Goal: Task Accomplishment & Management: Complete application form

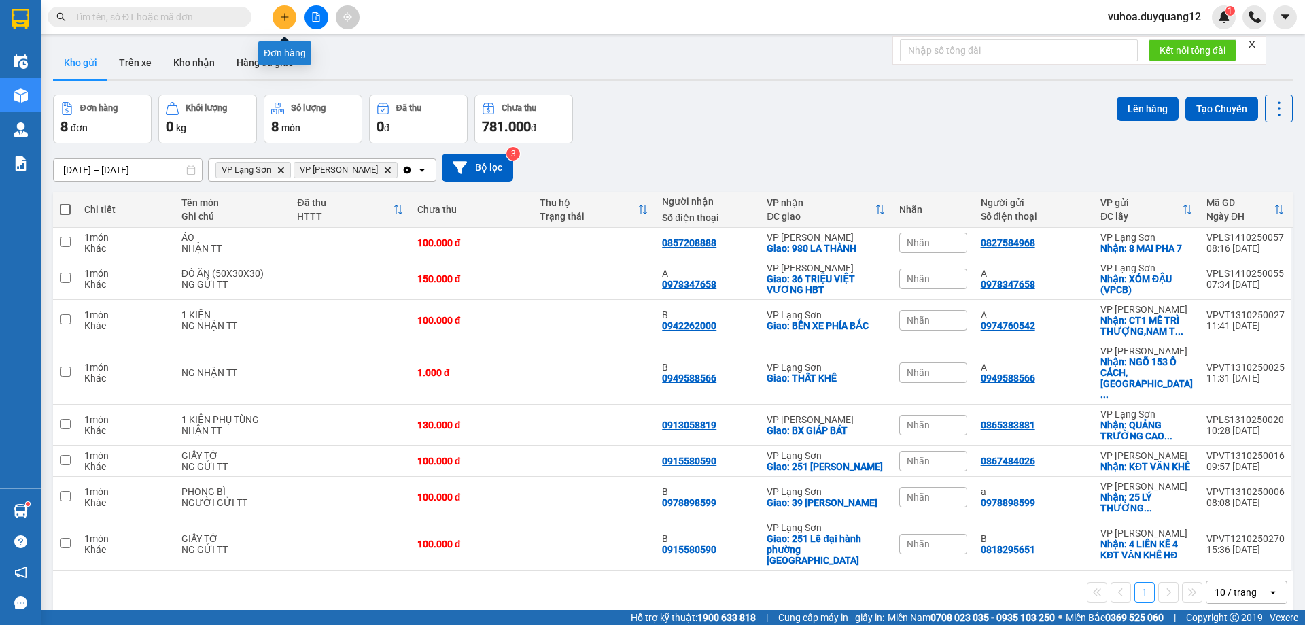
click at [284, 14] on icon "plus" at bounding box center [285, 17] width 10 height 10
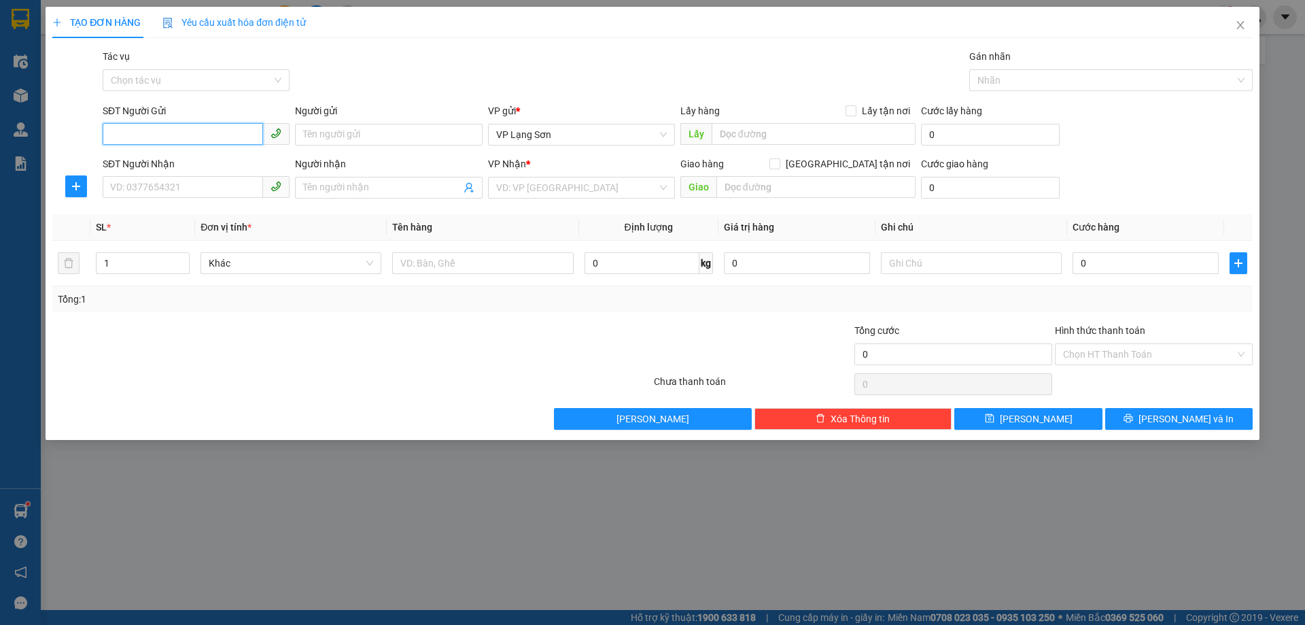
click at [143, 133] on input "SĐT Người Gửi" at bounding box center [183, 134] width 160 height 22
paste input "0984160510"
type input "0984160510"
click at [853, 108] on input "Lấy tận nơi" at bounding box center [851, 110] width 10 height 10
checkbox input "true"
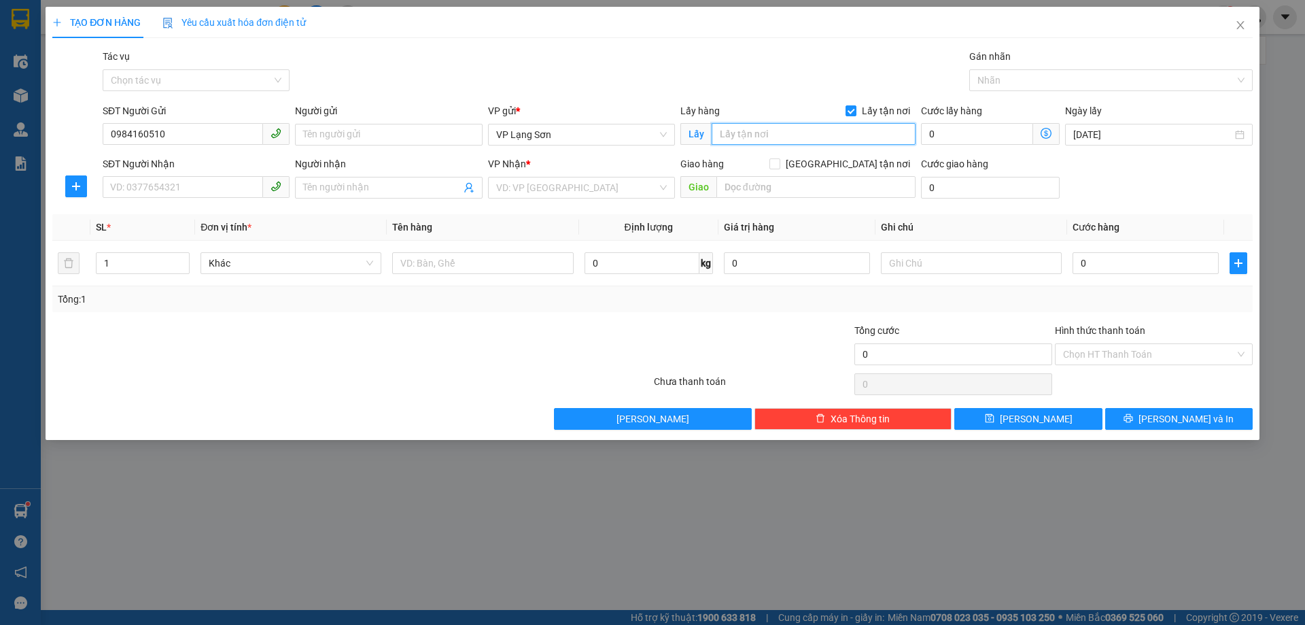
click at [751, 141] on input "text" at bounding box center [814, 134] width 204 height 22
type input "VP [PERSON_NAME]"
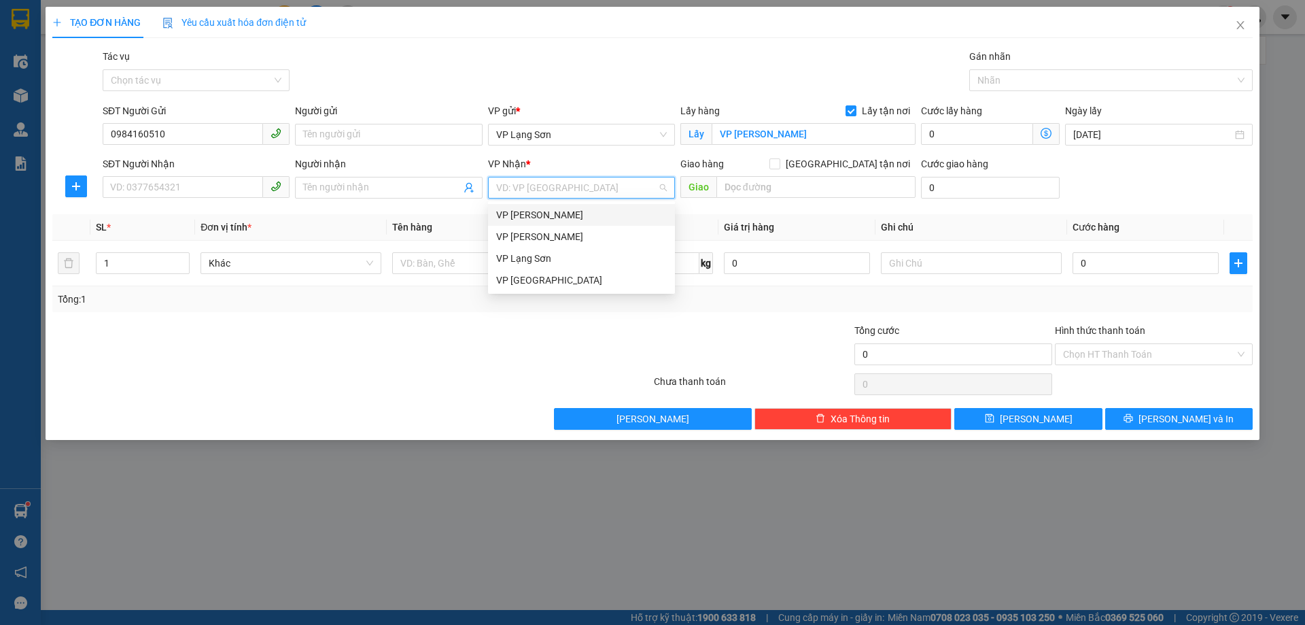
click at [537, 192] on input "search" at bounding box center [576, 187] width 161 height 20
click at [536, 238] on div "VP [PERSON_NAME]" at bounding box center [581, 236] width 171 height 15
click at [779, 162] on input "[GEOGRAPHIC_DATA] tận nơi" at bounding box center [775, 163] width 10 height 10
checkbox input "true"
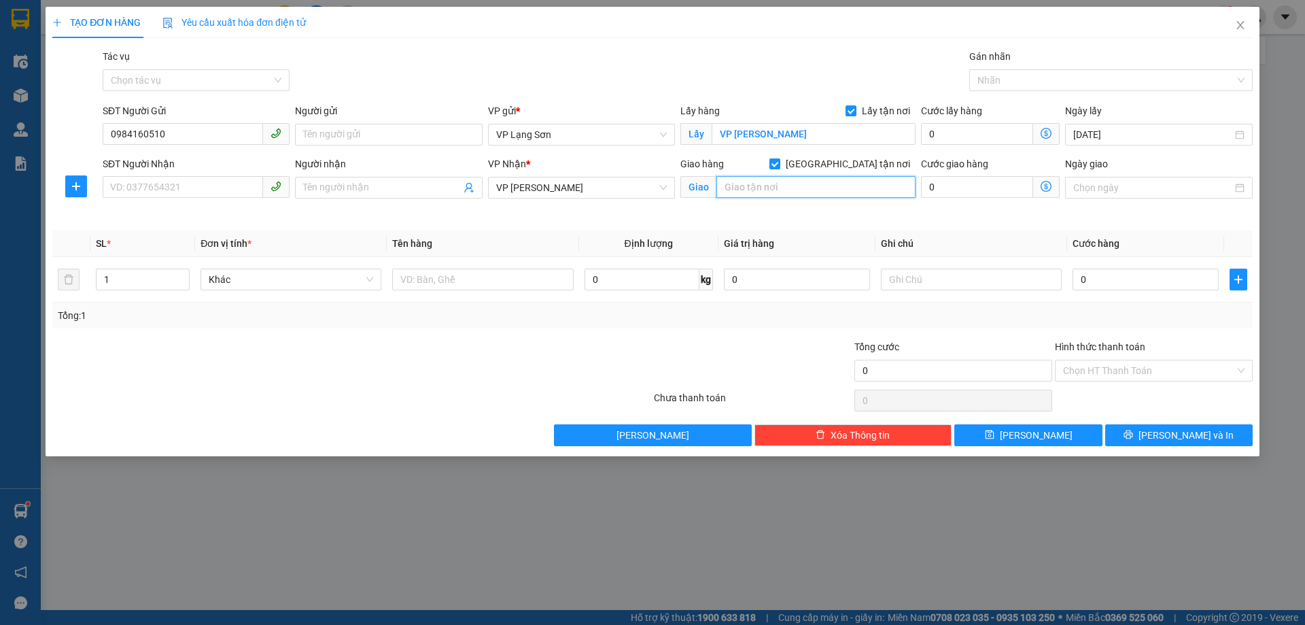
click at [824, 184] on input "text" at bounding box center [816, 187] width 199 height 22
click at [155, 192] on input "SĐT Người Nhận" at bounding box center [183, 187] width 160 height 22
paste input "0822634012"
type input "0822634012"
click at [116, 137] on input "0984160510" at bounding box center [183, 134] width 160 height 22
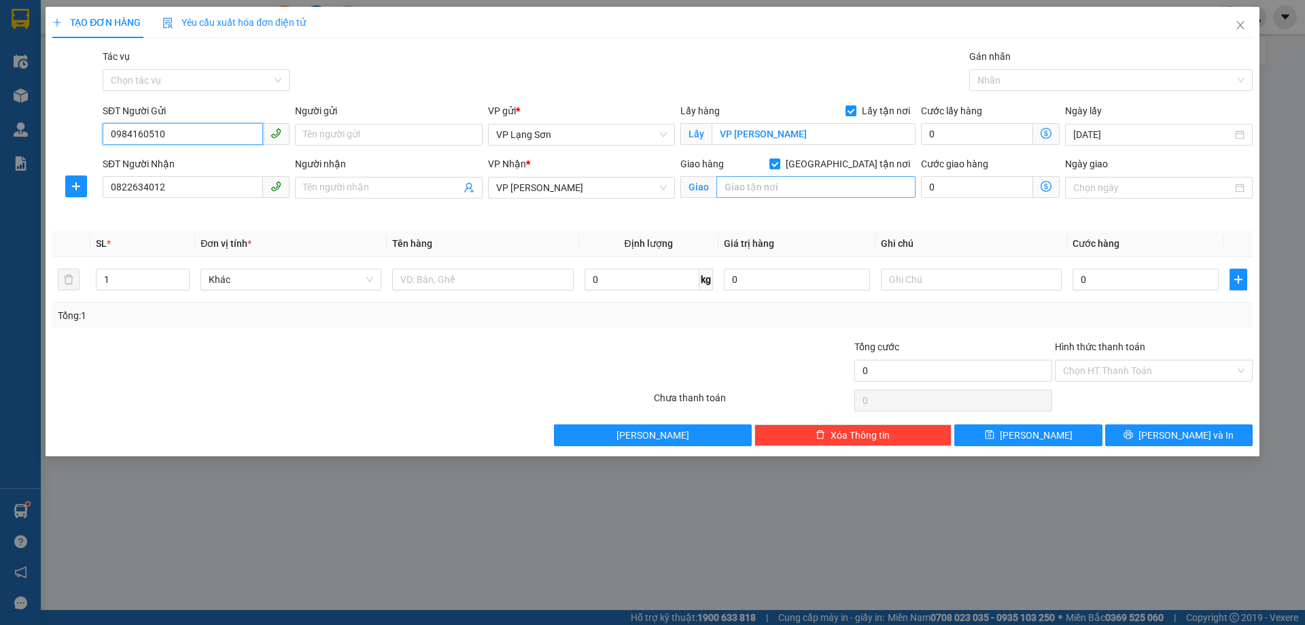
type input "0984160510"
click at [746, 184] on input "text" at bounding box center [816, 187] width 199 height 22
type input "NGÃ 4 SỞ"
click at [1105, 281] on input "0" at bounding box center [1146, 280] width 146 height 22
type input "1"
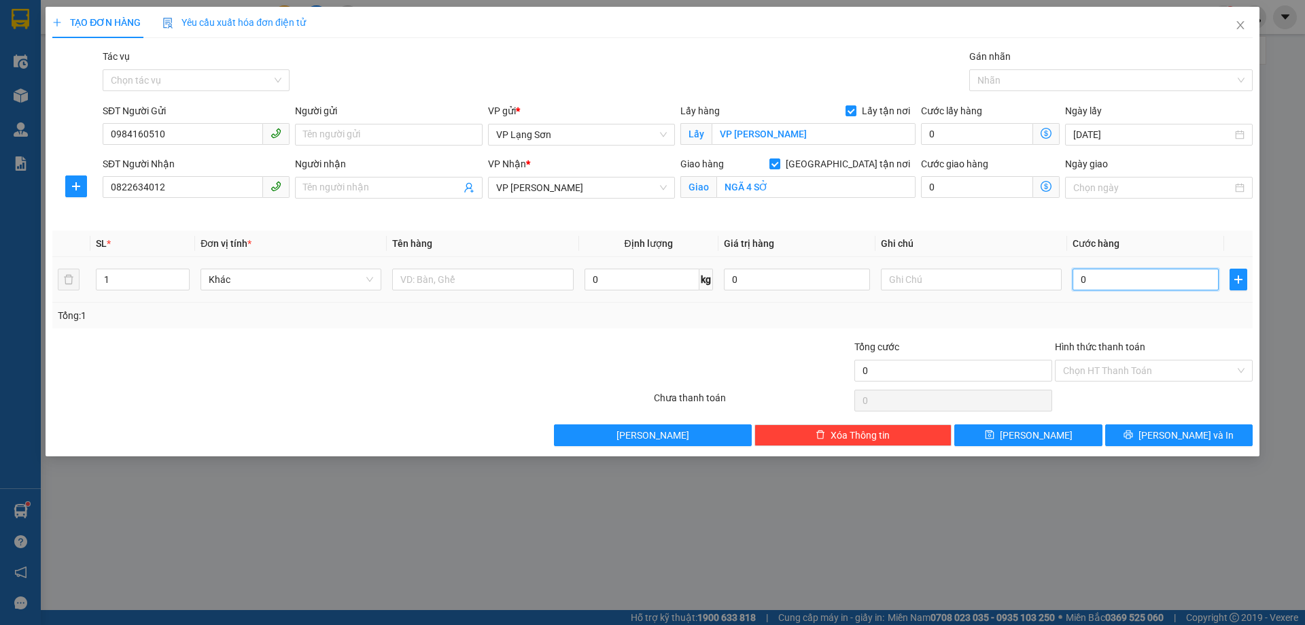
type input "1"
type input "13"
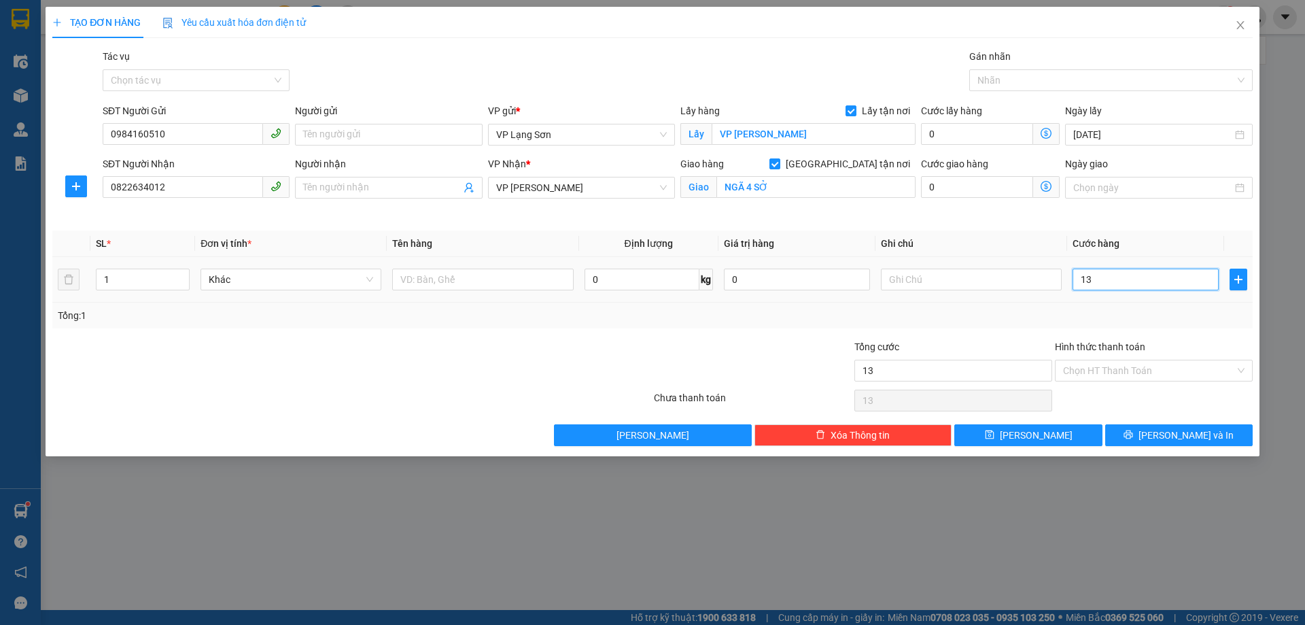
type input "130"
type input "130.000"
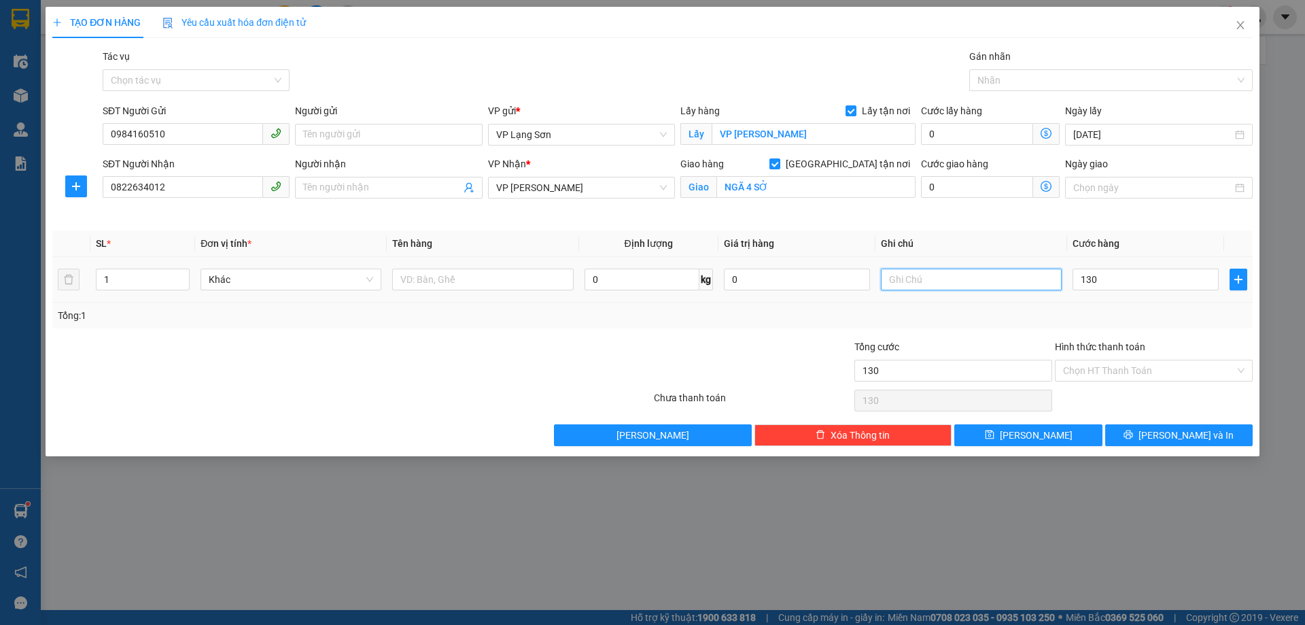
type input "130.000"
click at [944, 277] on input "text" at bounding box center [971, 280] width 181 height 22
type input "NG GỬI T T"
click at [476, 277] on input "text" at bounding box center [482, 280] width 181 height 22
type input "1K"
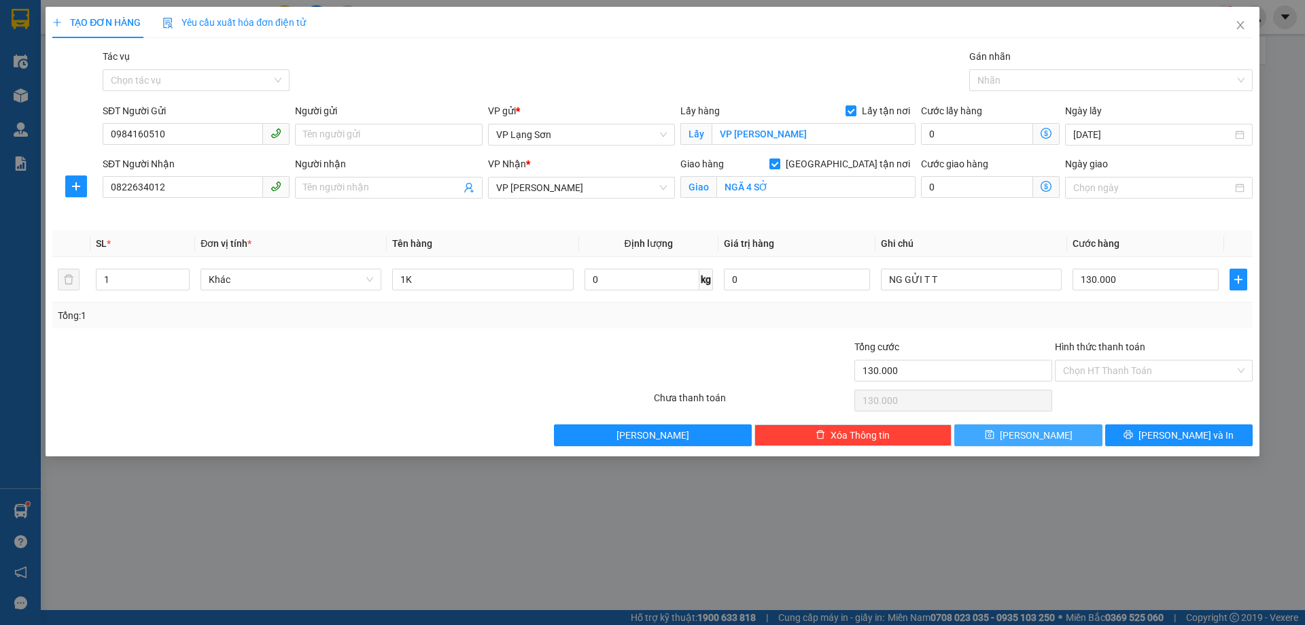
click at [1015, 428] on button "[PERSON_NAME]" at bounding box center [1029, 435] width 148 height 22
checkbox input "false"
type input "0"
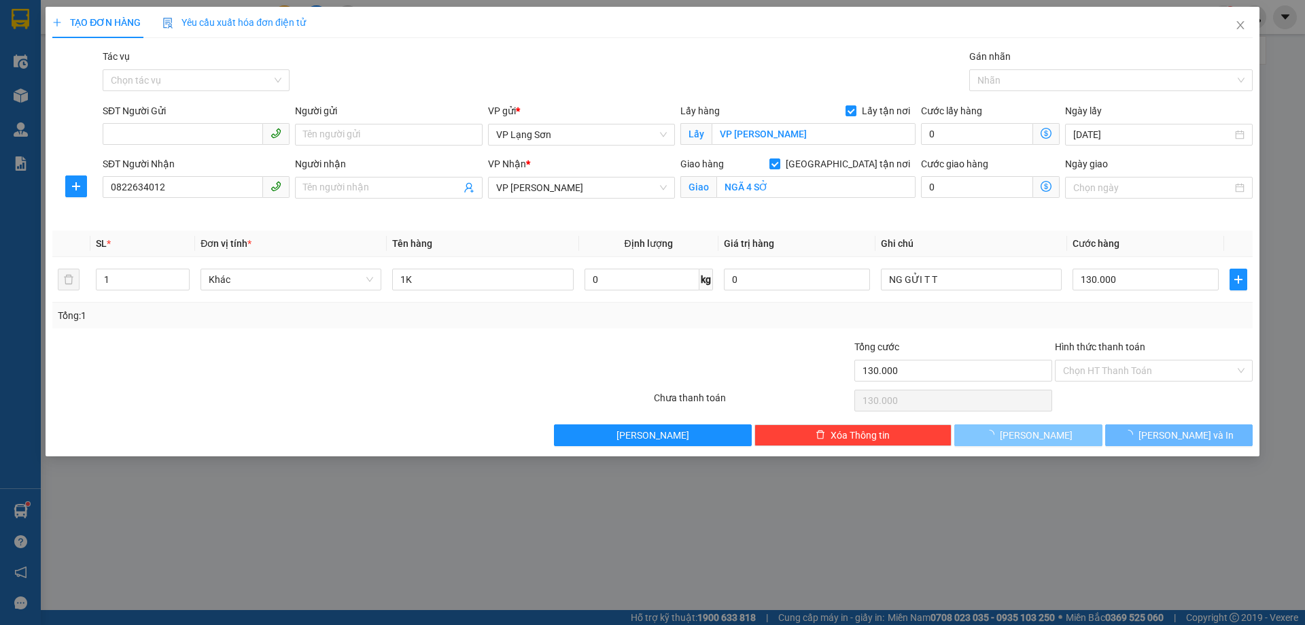
type input "0"
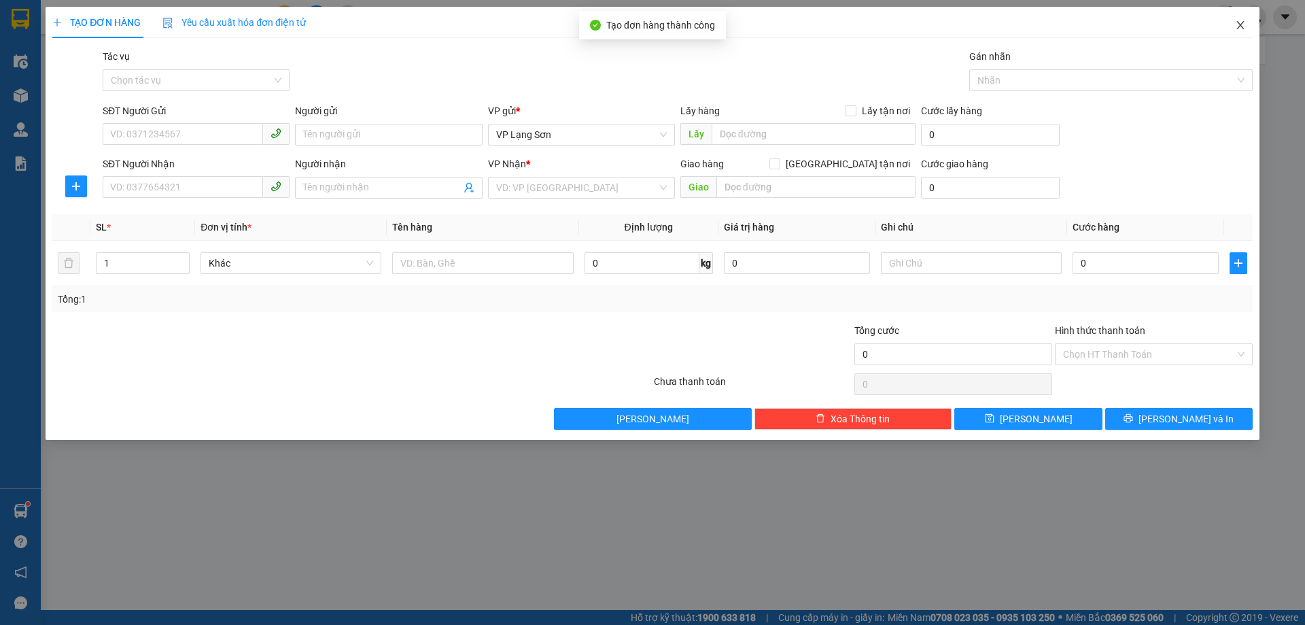
click at [1242, 24] on icon "close" at bounding box center [1240, 25] width 11 height 11
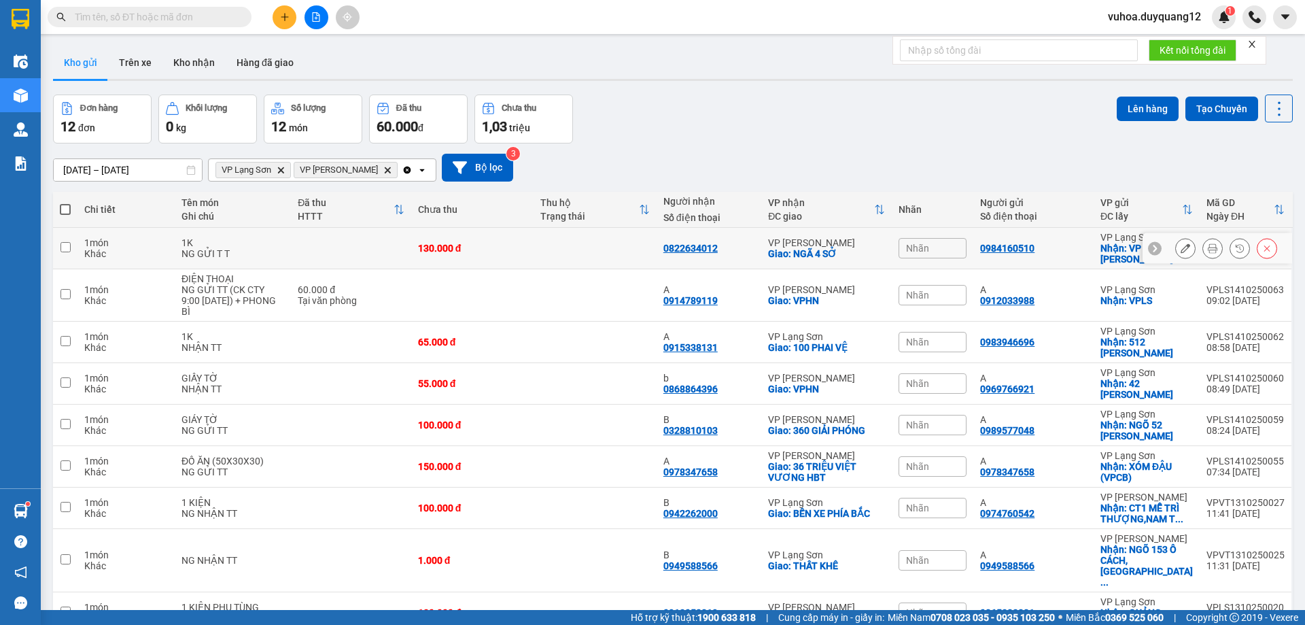
click at [67, 250] on input "checkbox" at bounding box center [66, 247] width 10 height 10
checkbox input "true"
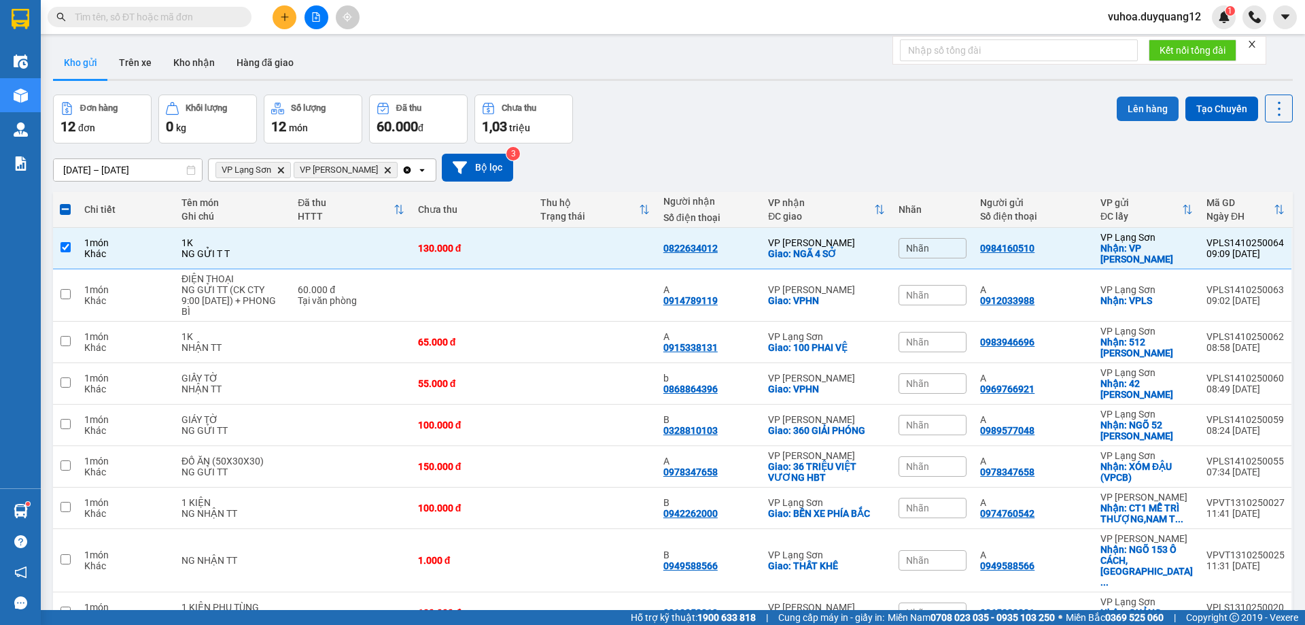
click at [1151, 105] on button "Lên hàng" at bounding box center [1148, 109] width 62 height 24
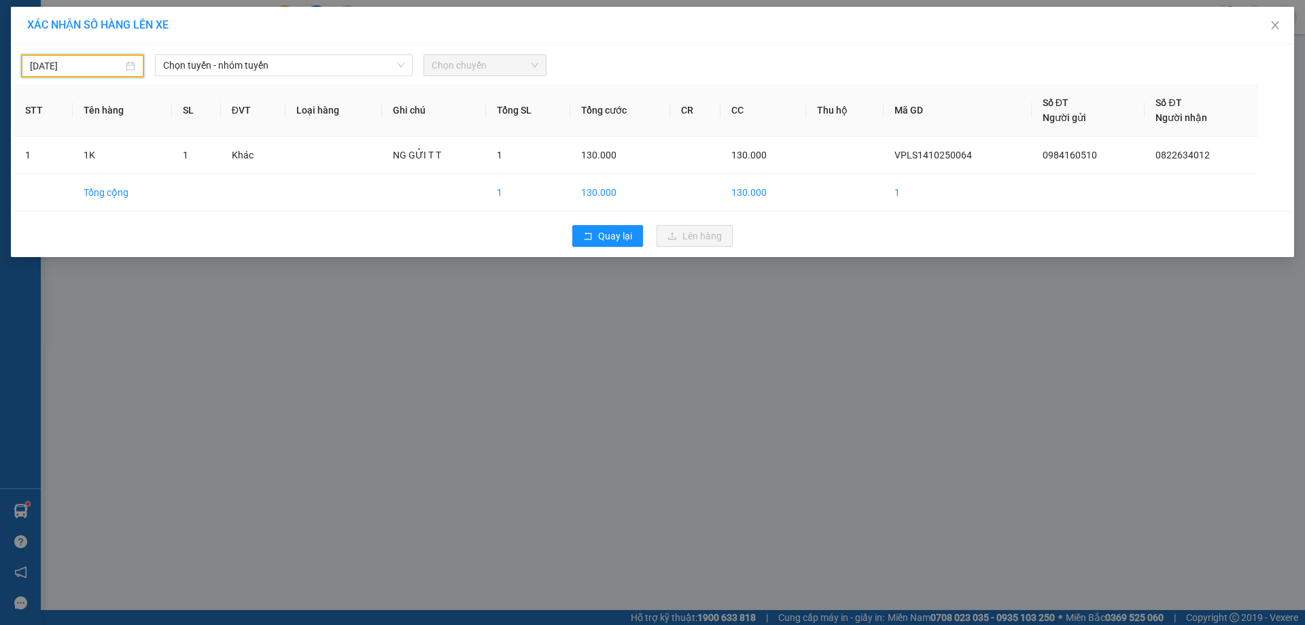
click at [103, 62] on input "[DATE]" at bounding box center [76, 65] width 93 height 15
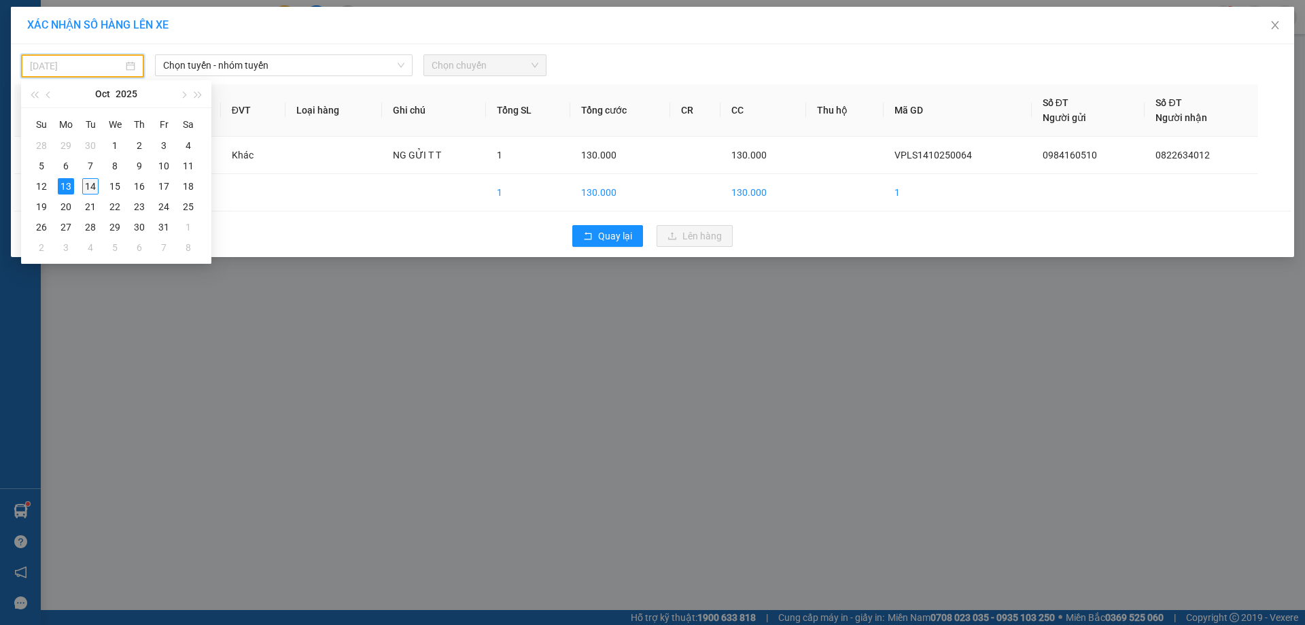
click at [93, 184] on div "14" at bounding box center [90, 186] width 16 height 16
type input "[DATE]"
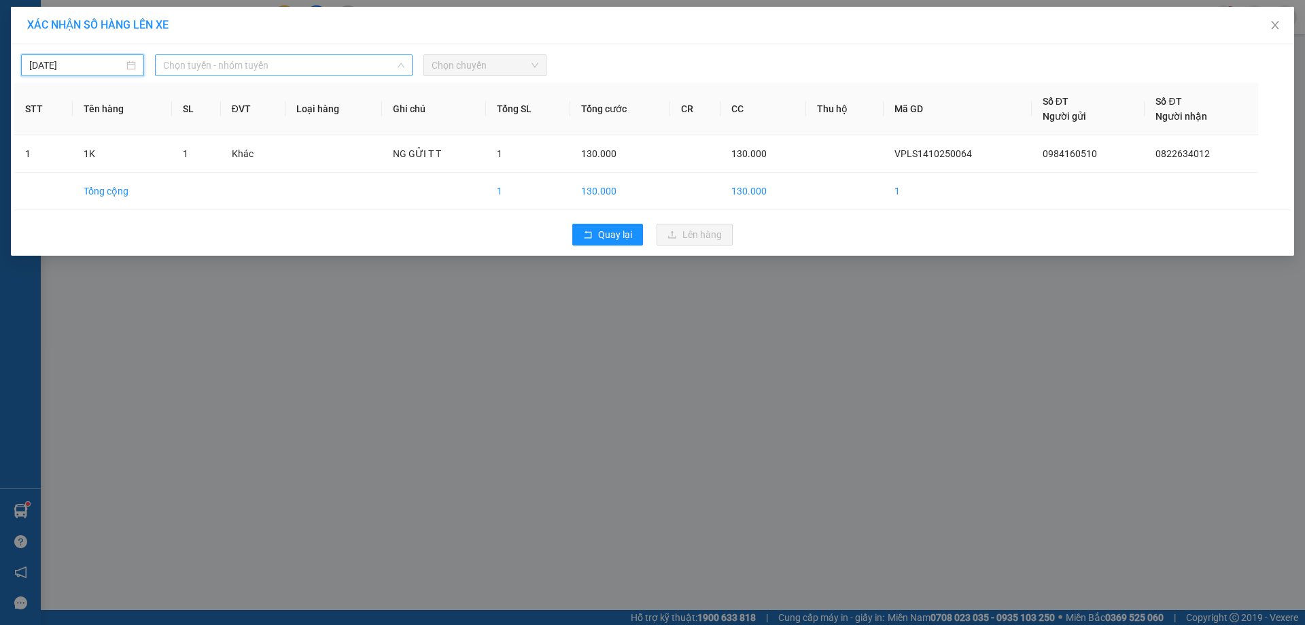
click at [332, 69] on span "Chọn tuyến - nhóm tuyến" at bounding box center [283, 65] width 241 height 20
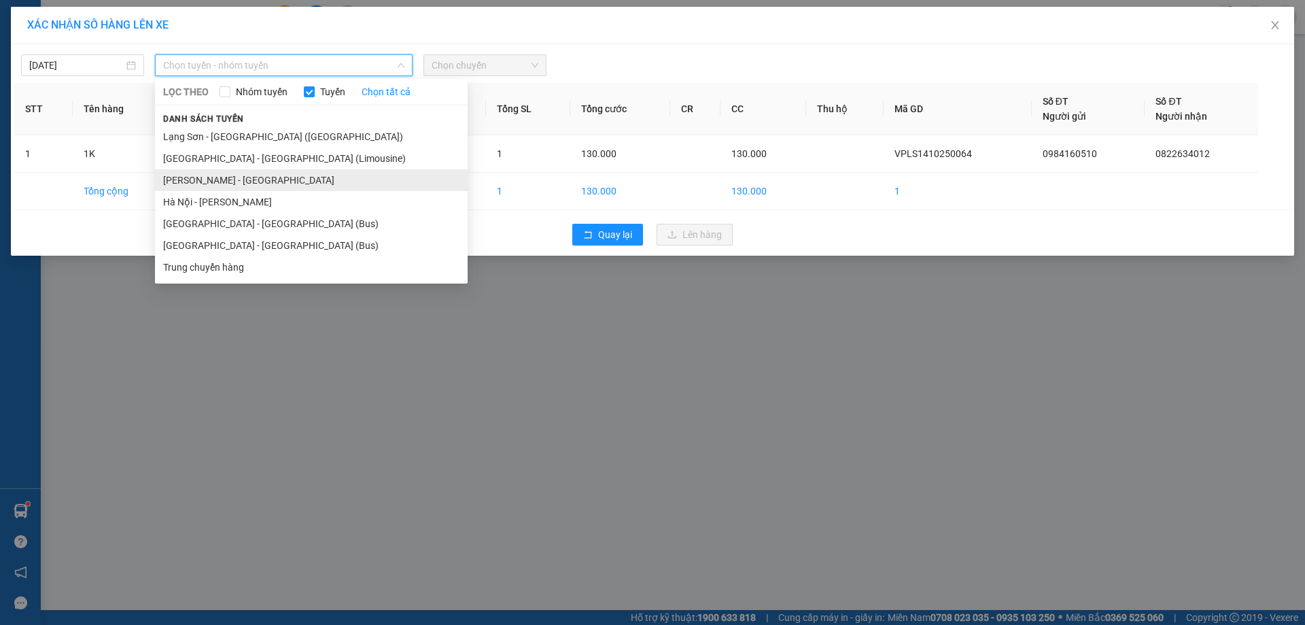
click at [216, 177] on li "[PERSON_NAME] - [GEOGRAPHIC_DATA]" at bounding box center [311, 180] width 313 height 22
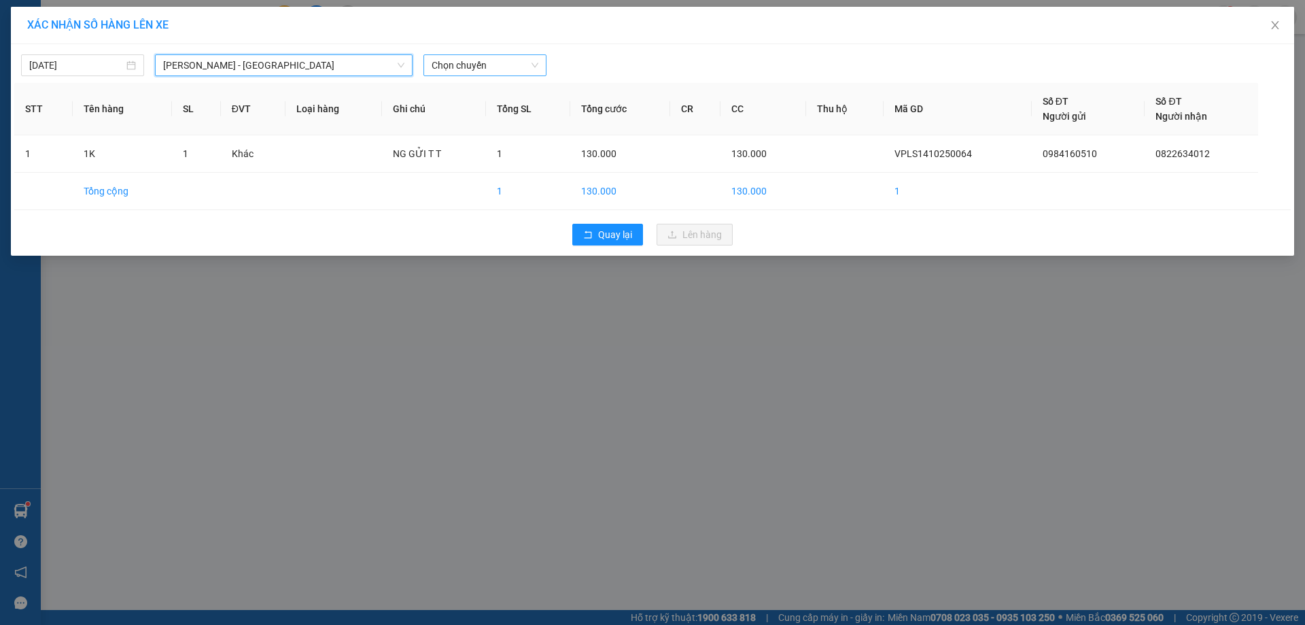
click at [483, 66] on span "Chọn chuyến" at bounding box center [485, 65] width 107 height 20
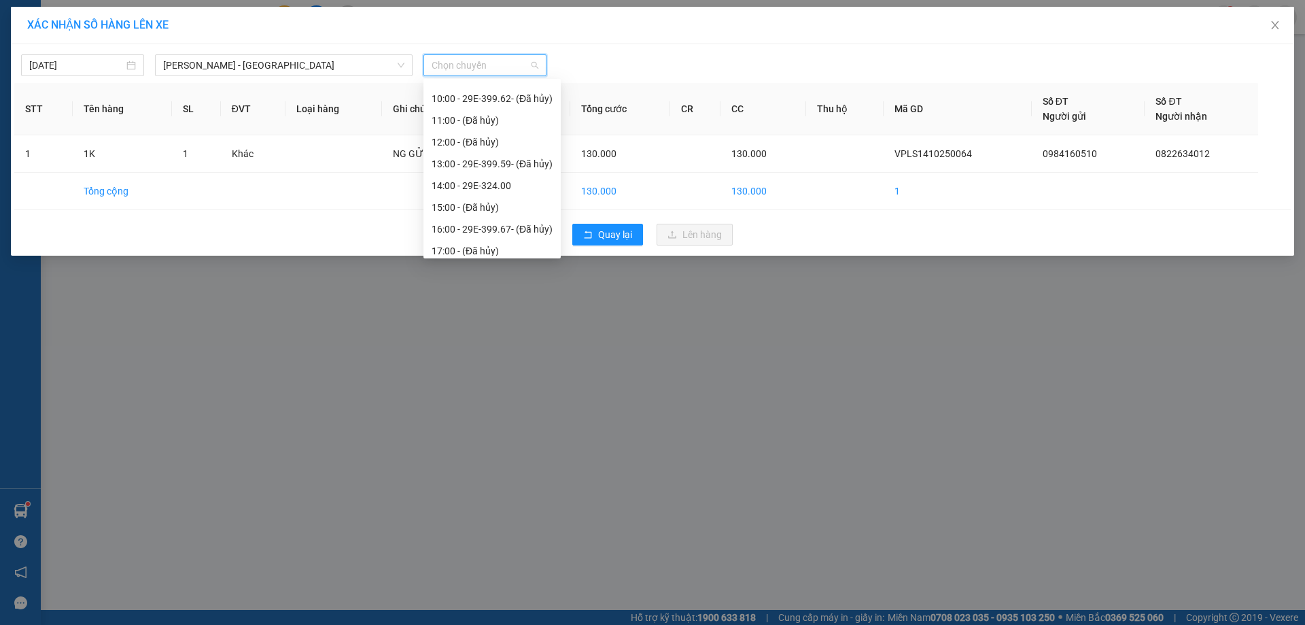
scroll to position [174, 0]
click at [520, 160] on div "13:00 - 29E-399.59 - (Đã hủy)" at bounding box center [492, 157] width 121 height 15
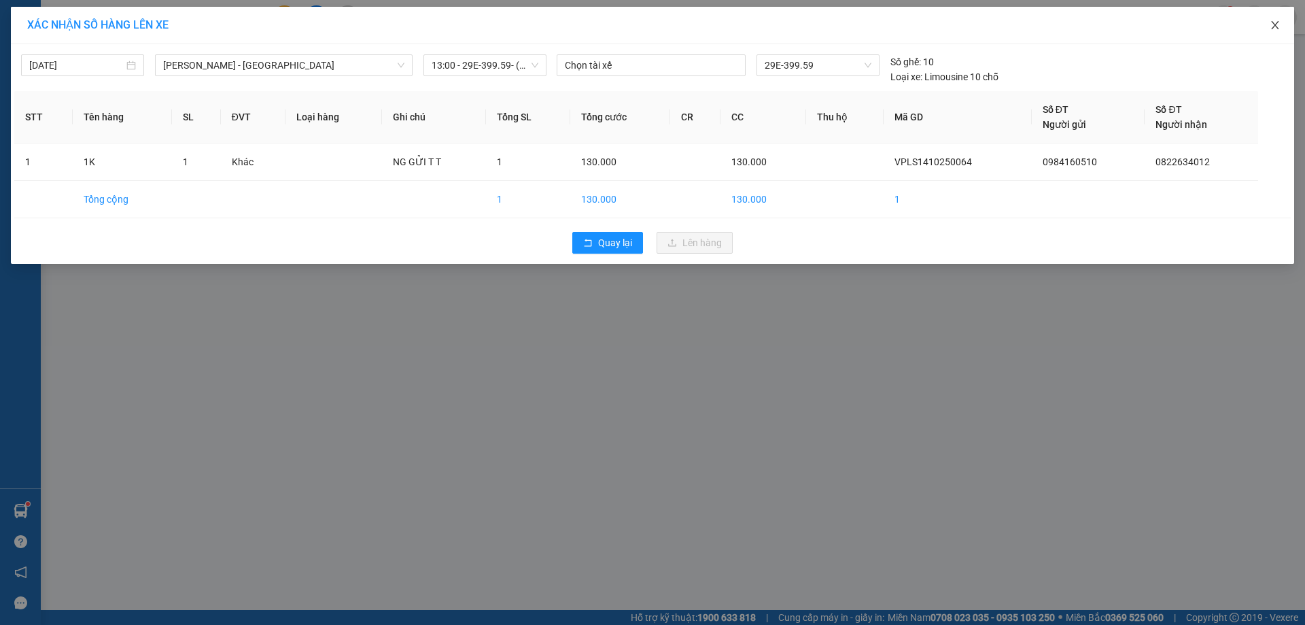
click at [1278, 24] on icon "close" at bounding box center [1275, 25] width 11 height 11
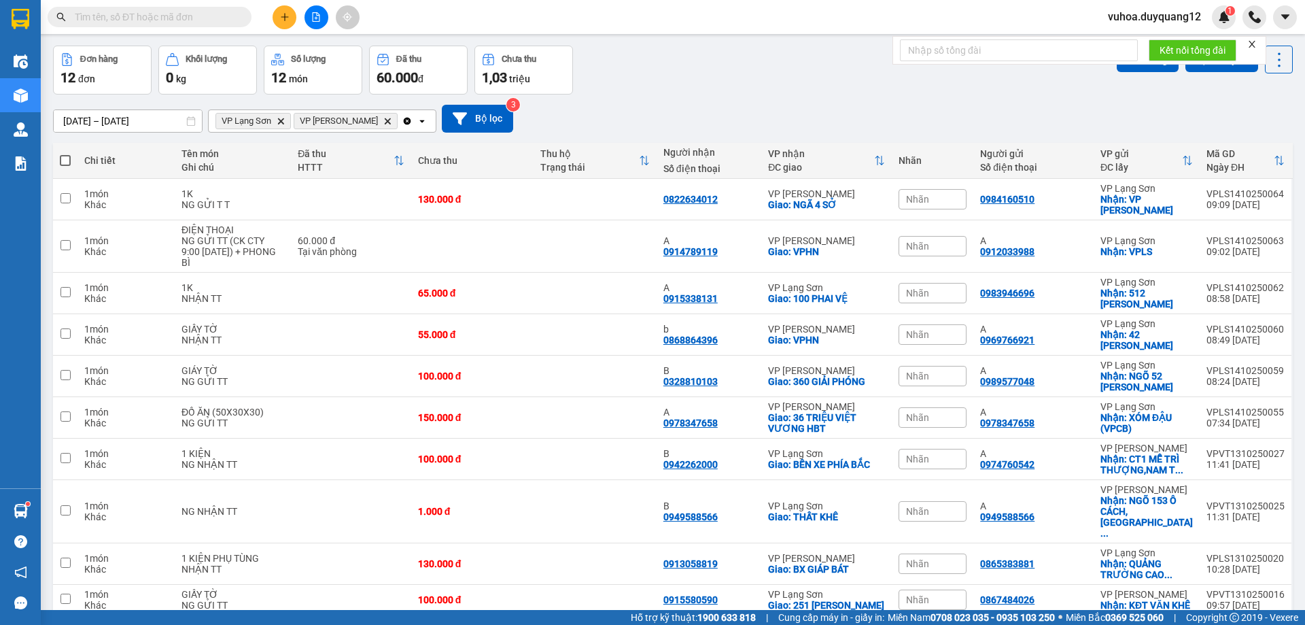
scroll to position [88, 0]
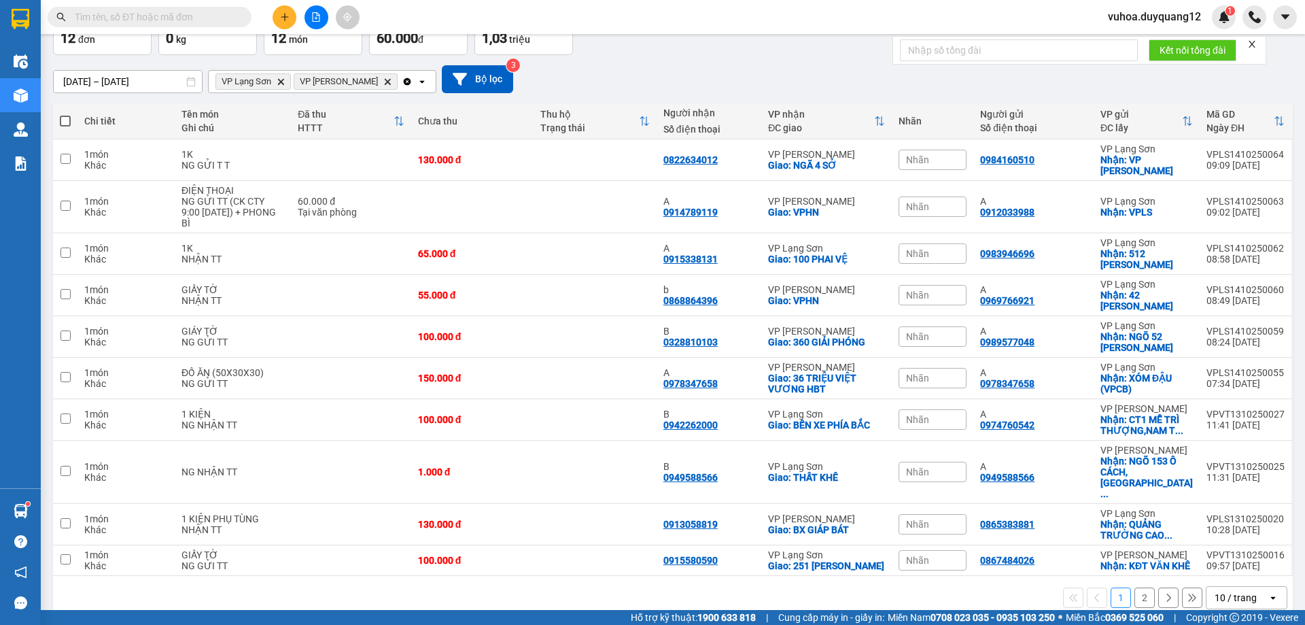
click at [190, 16] on input "text" at bounding box center [155, 17] width 160 height 15
paste input "0916150083"
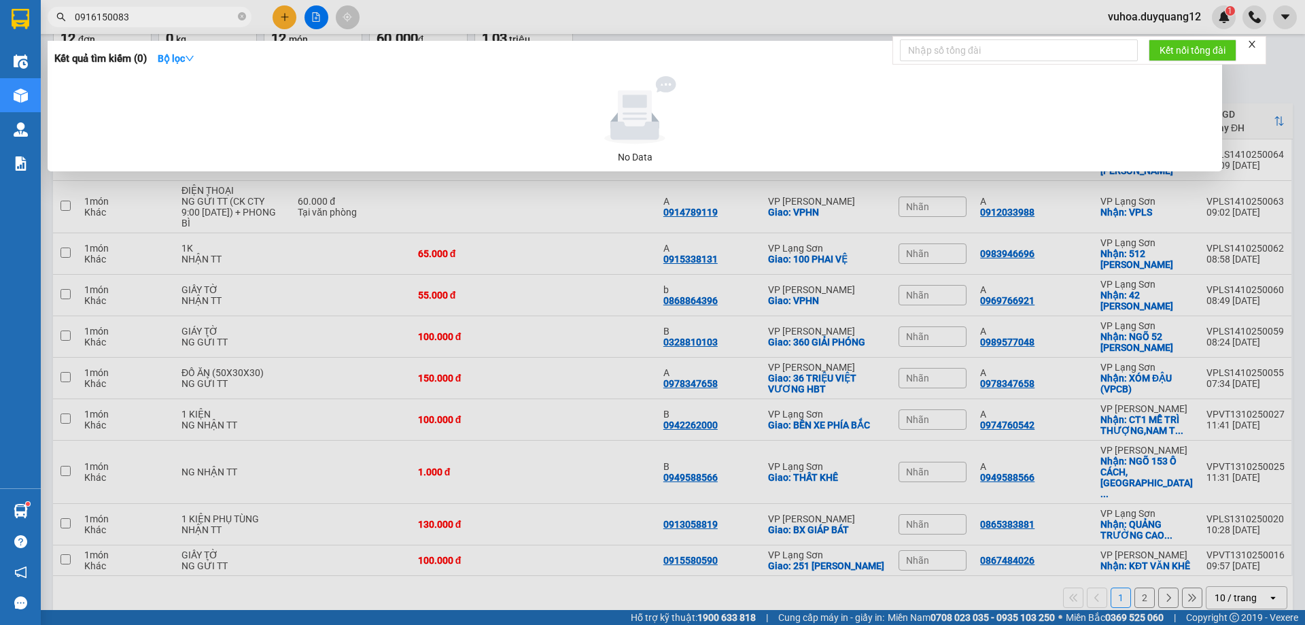
type input "0916150083"
click at [283, 18] on div at bounding box center [652, 312] width 1305 height 625
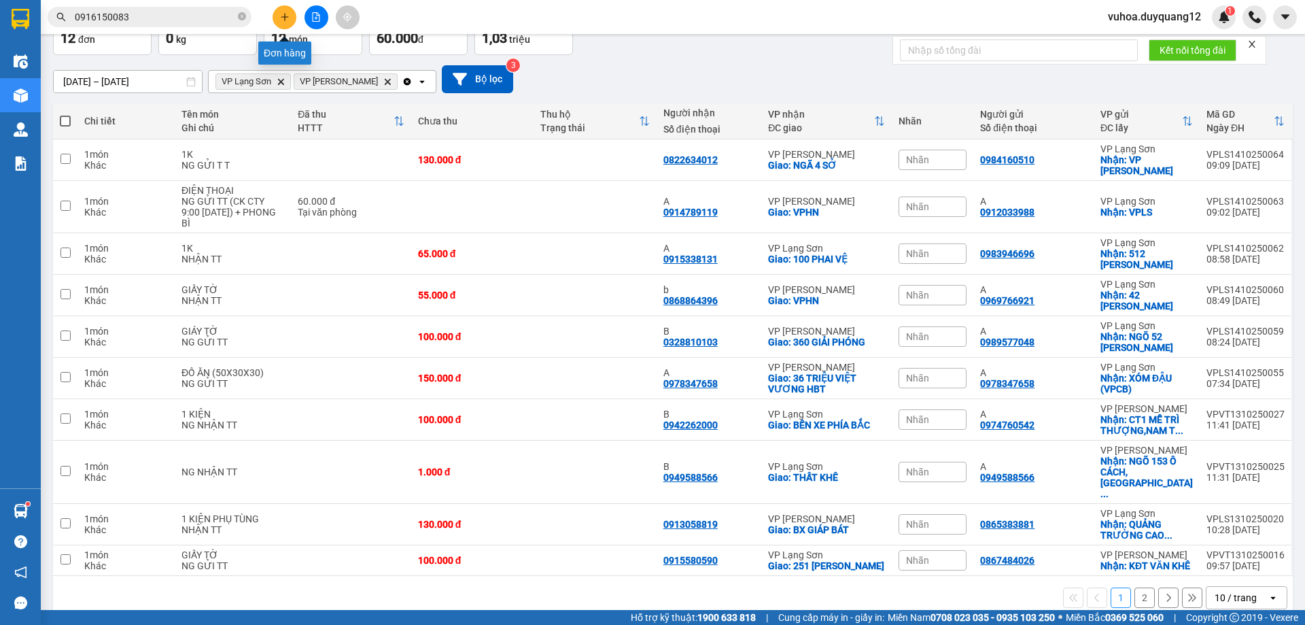
click at [286, 20] on icon "plus" at bounding box center [285, 17] width 10 height 10
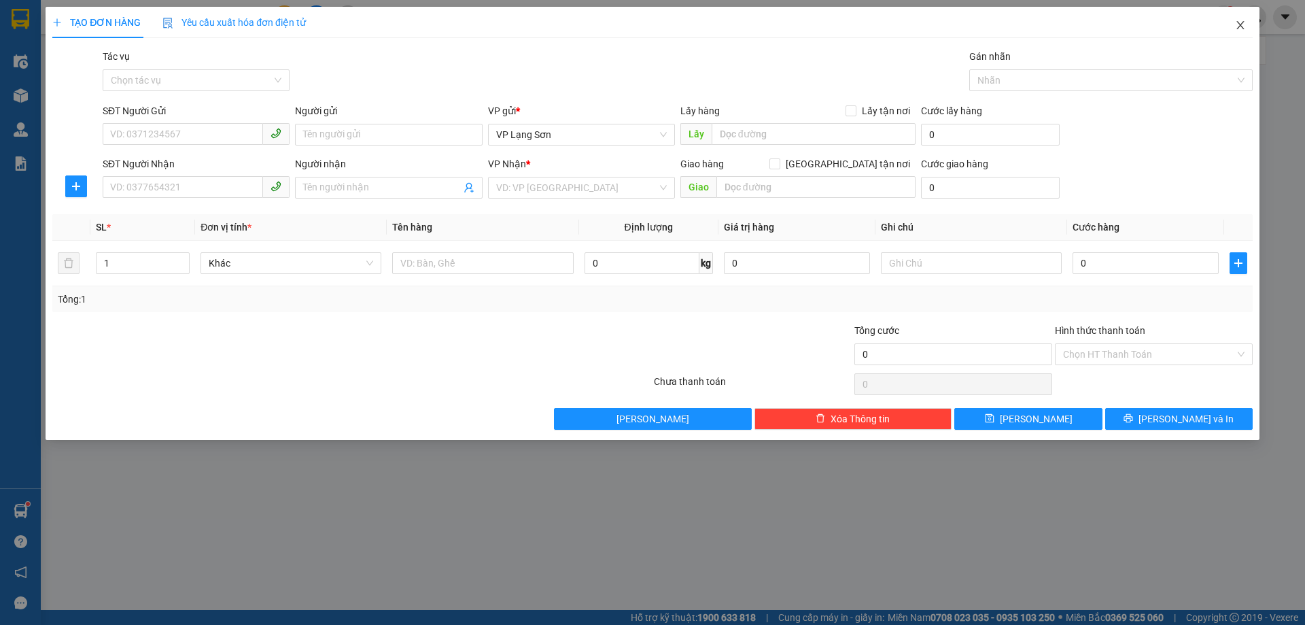
click at [1245, 23] on icon "close" at bounding box center [1240, 25] width 11 height 11
